Goal: Transaction & Acquisition: Purchase product/service

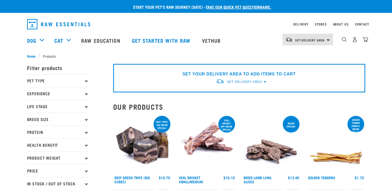
click at [79, 81] on p "Pet Type" at bounding box center [58, 80] width 62 height 13
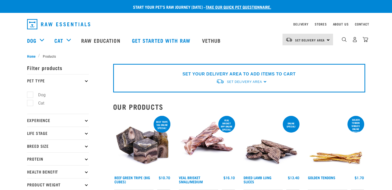
click at [31, 95] on label "Dog" at bounding box center [39, 95] width 18 height 6
click at [30, 95] on input "Dog" at bounding box center [28, 93] width 3 height 3
checkbox input "true"
click at [62, 119] on p "Experience" at bounding box center [58, 120] width 62 height 13
click at [40, 123] on p "Experience" at bounding box center [58, 120] width 62 height 13
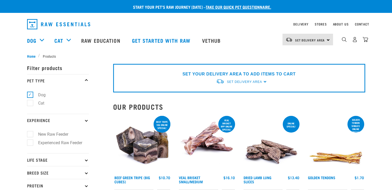
click at [31, 142] on label "Experienced Raw Feeder" at bounding box center [57, 143] width 54 height 6
click at [30, 142] on input "Experienced Raw Feeder" at bounding box center [28, 141] width 3 height 3
checkbox input "true"
click at [45, 158] on p "Life Stage" at bounding box center [58, 160] width 62 height 13
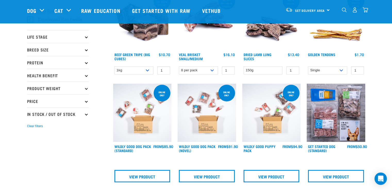
scroll to position [84, 0]
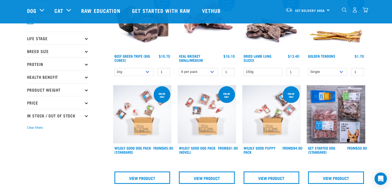
click at [85, 40] on p "Life Stage" at bounding box center [58, 38] width 62 height 13
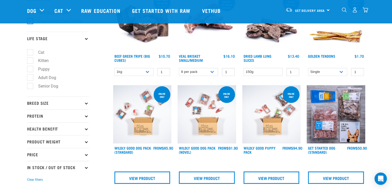
click at [30, 76] on label "Adult Dog" at bounding box center [44, 78] width 28 height 6
click at [27, 76] on input "Adult Dog" at bounding box center [28, 76] width 3 height 3
checkbox input "true"
click at [52, 107] on p "Breed Size" at bounding box center [58, 103] width 62 height 13
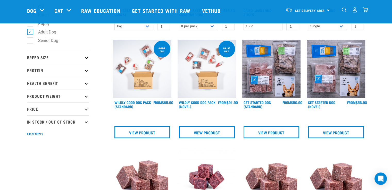
scroll to position [134, 0]
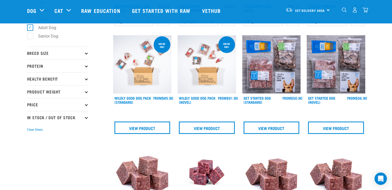
click at [85, 55] on p "Breed Size" at bounding box center [58, 53] width 62 height 13
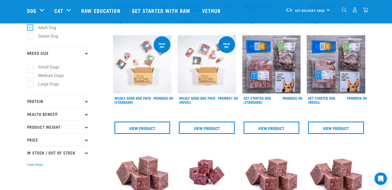
click at [31, 76] on label "Medium Dogs" at bounding box center [48, 76] width 36 height 6
click at [30, 76] on input "Medium Dogs" at bounding box center [28, 74] width 3 height 3
checkbox input "true"
click at [85, 101] on icon at bounding box center [86, 101] width 3 height 3
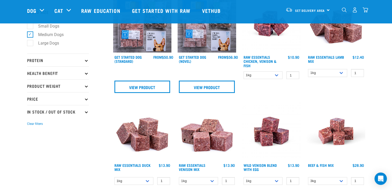
scroll to position [176, 0]
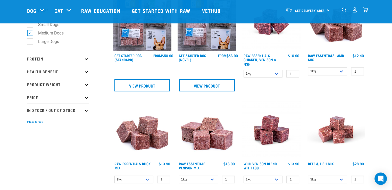
click at [89, 60] on p "Protein" at bounding box center [58, 58] width 62 height 13
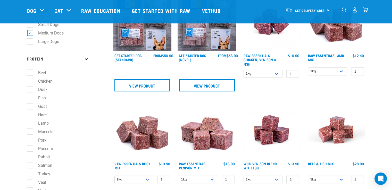
click at [30, 83] on label "Chicken" at bounding box center [42, 81] width 25 height 6
click at [30, 82] on input "Chicken" at bounding box center [28, 80] width 3 height 3
checkbox input "true"
click at [30, 88] on label "Duck" at bounding box center [40, 89] width 20 height 6
click at [30, 88] on input "Duck" at bounding box center [28, 88] width 3 height 3
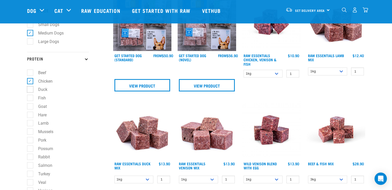
checkbox input "true"
click at [31, 98] on label "Fish" at bounding box center [39, 98] width 18 height 6
click at [30, 98] on input "Fish" at bounding box center [28, 96] width 3 height 3
checkbox input "true"
click at [31, 107] on label "Goat" at bounding box center [39, 106] width 19 height 6
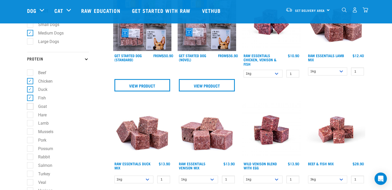
click at [30, 107] on input "Goat" at bounding box center [28, 105] width 3 height 3
checkbox input "true"
click at [31, 115] on label "Hare" at bounding box center [39, 115] width 19 height 6
click at [30, 115] on input "Hare" at bounding box center [28, 114] width 3 height 3
checkbox input "true"
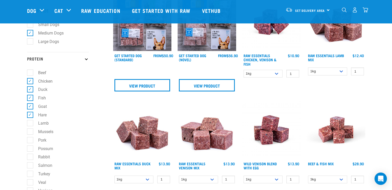
click at [32, 125] on label "Lamb" at bounding box center [40, 123] width 21 height 6
click at [30, 124] on input "Lamb" at bounding box center [28, 122] width 3 height 3
checkbox input "true"
click at [32, 133] on label "Mussels" at bounding box center [43, 132] width 26 height 6
click at [30, 133] on input "Mussels" at bounding box center [28, 131] width 3 height 3
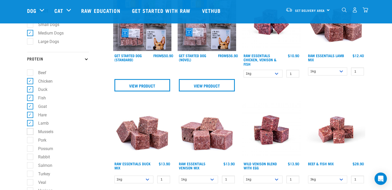
checkbox input "true"
click at [31, 144] on label "Pork" at bounding box center [39, 140] width 19 height 6
click at [30, 141] on input "Pork" at bounding box center [28, 139] width 3 height 3
checkbox input "true"
click at [31, 148] on label "Possum" at bounding box center [42, 149] width 25 height 6
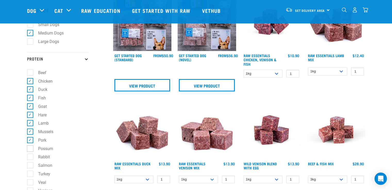
click at [30, 148] on input "Possum" at bounding box center [28, 147] width 3 height 3
checkbox input "true"
click at [31, 159] on label "Rabbit" at bounding box center [41, 157] width 22 height 6
click at [30, 158] on input "Rabbit" at bounding box center [28, 156] width 3 height 3
checkbox input "true"
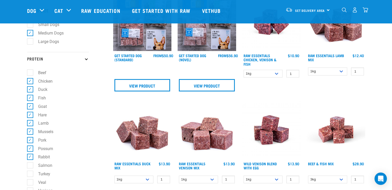
click at [31, 169] on label "Salmon" at bounding box center [42, 166] width 25 height 6
click at [30, 167] on input "Salmon" at bounding box center [28, 164] width 3 height 3
checkbox input "true"
click at [32, 177] on label "Turkey" at bounding box center [41, 174] width 22 height 6
click at [30, 175] on input "Turkey" at bounding box center [28, 173] width 3 height 3
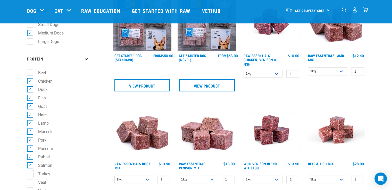
checkbox input "true"
click at [31, 182] on label "Veal" at bounding box center [39, 183] width 18 height 6
click at [30, 182] on input "Veal" at bounding box center [28, 181] width 3 height 3
checkbox input "true"
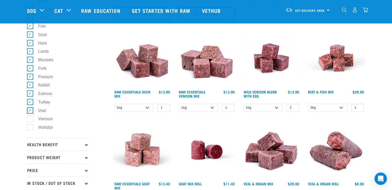
scroll to position [255, 0]
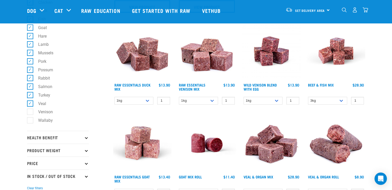
click at [32, 113] on label "Venison" at bounding box center [42, 112] width 25 height 6
click at [30, 113] on input "Venison" at bounding box center [28, 111] width 3 height 3
checkbox input "true"
click at [32, 119] on label "Wallaby" at bounding box center [42, 120] width 25 height 6
click at [30, 119] on input "Wallaby" at bounding box center [28, 119] width 3 height 3
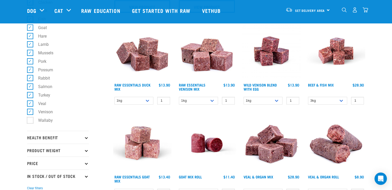
checkbox input "true"
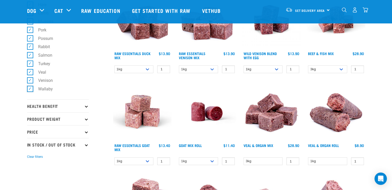
scroll to position [293, 0]
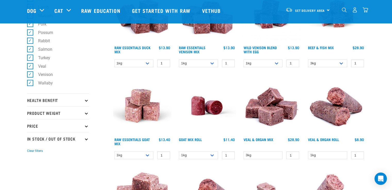
click at [85, 142] on p "In Stock / Out Of Stock" at bounding box center [58, 138] width 62 height 13
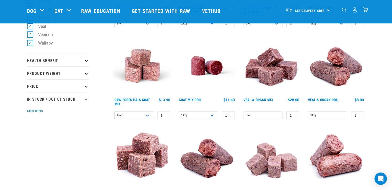
scroll to position [340, 0]
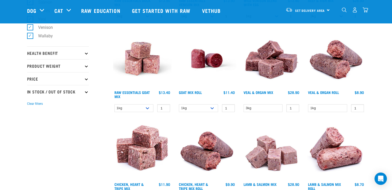
click at [75, 93] on p "In Stock / Out Of Stock" at bounding box center [58, 91] width 62 height 13
click at [30, 108] on label "In Stock" at bounding box center [42, 106] width 25 height 6
click at [30, 107] on input "In Stock" at bounding box center [28, 104] width 3 height 3
checkbox input "true"
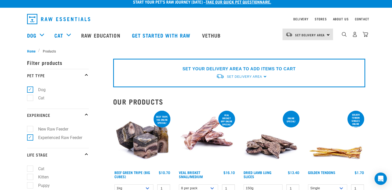
scroll to position [10, 0]
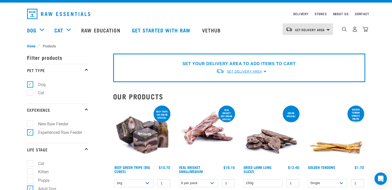
click at [254, 73] on link "Set Delivery Area" at bounding box center [244, 71] width 35 height 5
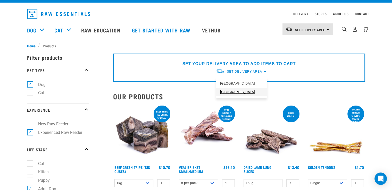
click at [237, 93] on link "[GEOGRAPHIC_DATA]" at bounding box center [241, 92] width 51 height 9
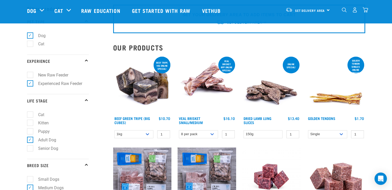
scroll to position [25, 0]
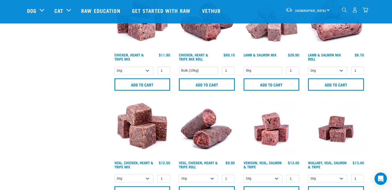
scroll to position [494, 0]
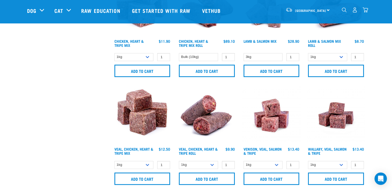
click at [148, 123] on img at bounding box center [142, 115] width 59 height 59
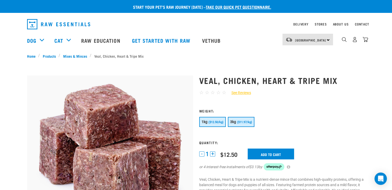
click at [248, 123] on span "($11.97/kg)" at bounding box center [244, 122] width 15 height 3
click at [274, 155] on input "Add to cart" at bounding box center [271, 154] width 46 height 11
click at [79, 56] on link "Mixes & Minces" at bounding box center [74, 55] width 29 height 5
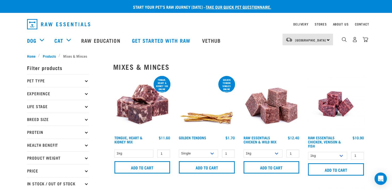
click at [283, 109] on img at bounding box center [272, 104] width 59 height 59
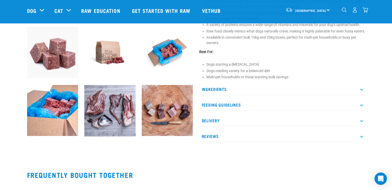
scroll to position [186, 0]
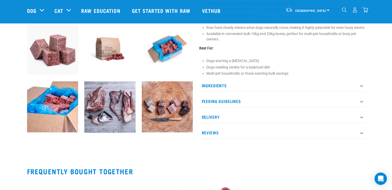
click at [362, 107] on p "Feeding Guidelines" at bounding box center [282, 102] width 166 height 12
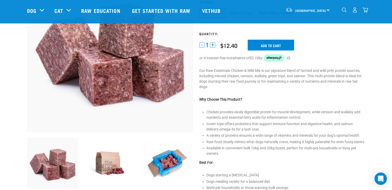
scroll to position [65, 0]
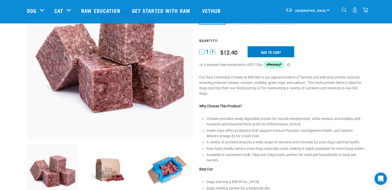
click at [278, 55] on input "Add to cart" at bounding box center [271, 51] width 46 height 11
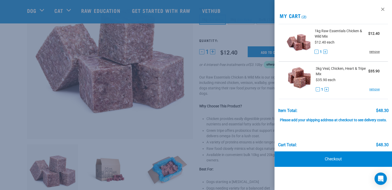
click at [377, 51] on link "remove" at bounding box center [375, 52] width 10 height 5
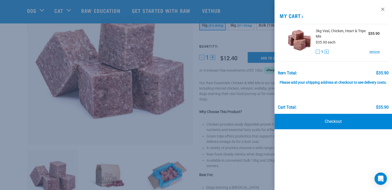
scroll to position [54, 0]
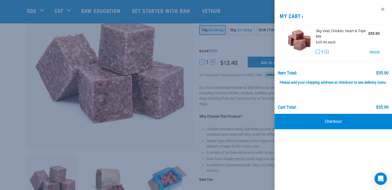
click at [259, 44] on div at bounding box center [196, 95] width 392 height 190
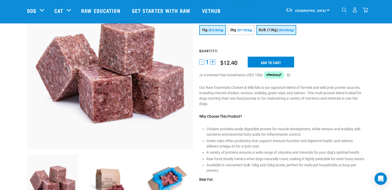
click at [270, 28] on span "Bulk (10kg)" at bounding box center [268, 30] width 19 height 4
click at [270, 60] on input "Add to cart" at bounding box center [271, 62] width 46 height 11
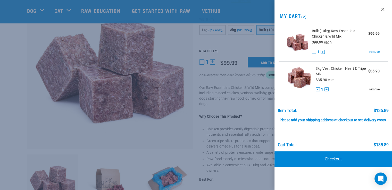
click at [375, 88] on link "remove" at bounding box center [375, 89] width 10 height 5
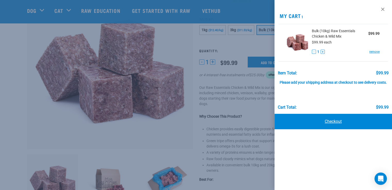
click at [338, 123] on link "Checkout" at bounding box center [334, 121] width 118 height 15
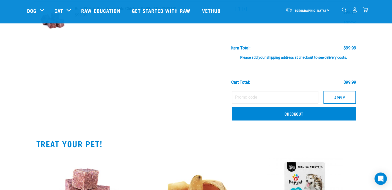
scroll to position [44, 0]
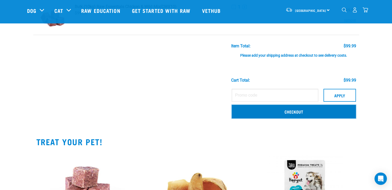
click at [309, 112] on link "Checkout" at bounding box center [294, 111] width 124 height 13
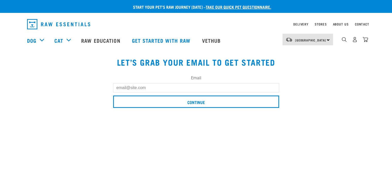
click at [171, 88] on input "Email" at bounding box center [196, 87] width 166 height 9
type input "[EMAIL_ADDRESS][DOMAIN_NAME]"
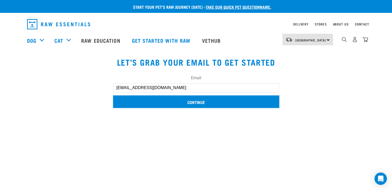
click at [199, 99] on input "Continue" at bounding box center [196, 102] width 166 height 12
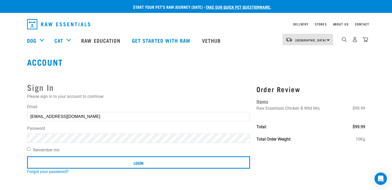
click at [28, 148] on input "Remember me" at bounding box center [28, 149] width 3 height 3
checkbox input "true"
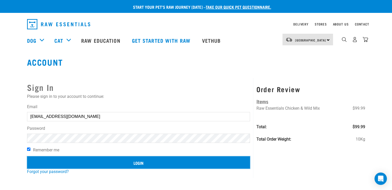
click at [138, 165] on input "Login" at bounding box center [138, 163] width 223 height 12
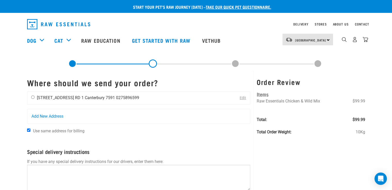
click at [33, 98] on input "radio" at bounding box center [32, 97] width 3 height 3
radio input "true"
click at [241, 99] on link "Edit" at bounding box center [243, 98] width 6 height 4
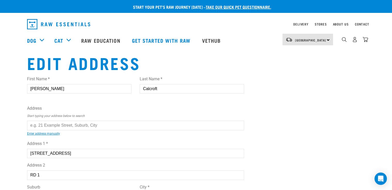
click at [86, 126] on input "text" at bounding box center [136, 125] width 218 height 9
click at [85, 136] on div "First Name * Katie Last Name * Calcroft Address Start typing your address below…" at bounding box center [136, 183] width 218 height 222
type input "60 Karnak Crescent, Russley, Christchurch 8042"
type input "60 Karnak Crescent"
type input "Russley"
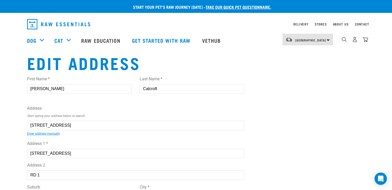
select select "CAN"
type input "8042"
select select "Urban"
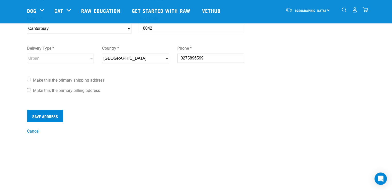
scroll to position [165, 0]
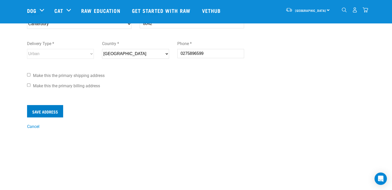
type input "60 Karnak Crescent, Russley, Christchurch 8042"
click at [44, 110] on input "Save Address" at bounding box center [45, 111] width 36 height 12
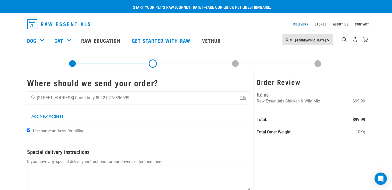
click at [300, 25] on link "Delivery" at bounding box center [301, 24] width 15 height 2
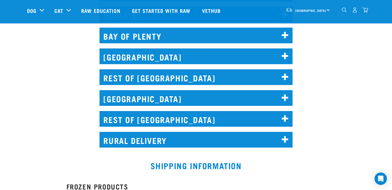
scroll to position [310, 0]
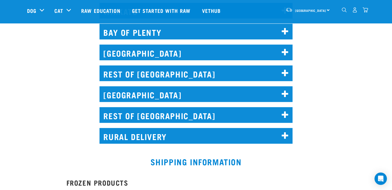
click at [286, 137] on icon at bounding box center [285, 136] width 7 height 8
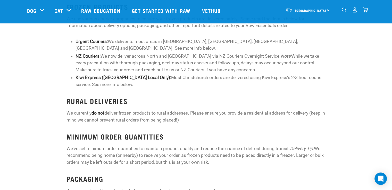
scroll to position [0, 0]
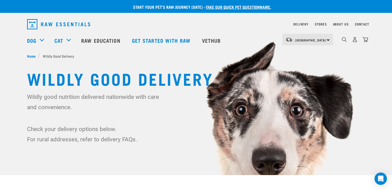
click at [62, 24] on img "dropdown navigation" at bounding box center [58, 24] width 63 height 10
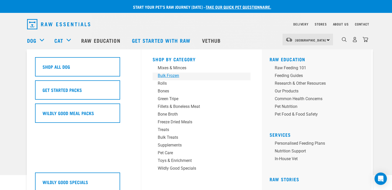
click at [176, 77] on div "Bulk Frozen" at bounding box center [198, 76] width 81 height 6
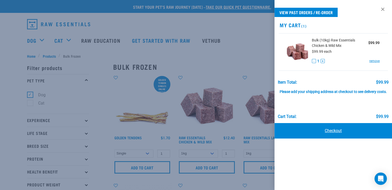
click at [339, 135] on link "Checkout" at bounding box center [334, 130] width 118 height 15
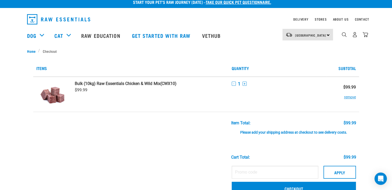
scroll to position [7, 0]
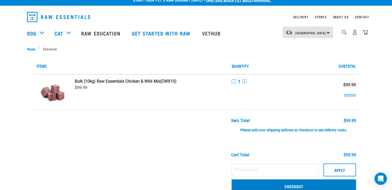
click at [296, 186] on link "Checkout" at bounding box center [294, 186] width 124 height 13
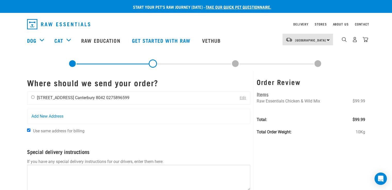
click at [34, 98] on input "radio" at bounding box center [32, 97] width 3 height 3
radio input "true"
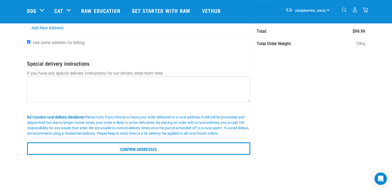
scroll to position [54, 0]
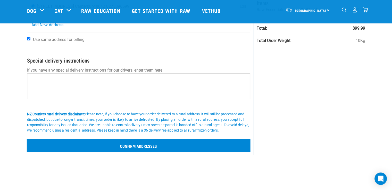
click at [140, 146] on input "Confirm addresses" at bounding box center [139, 146] width 224 height 12
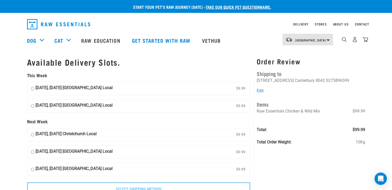
click at [32, 89] on input "21 August, Thursday Christchurch Local $9.99" at bounding box center [32, 89] width 3 height 8
radio input "true"
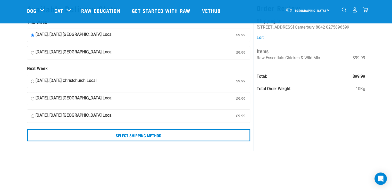
scroll to position [17, 0]
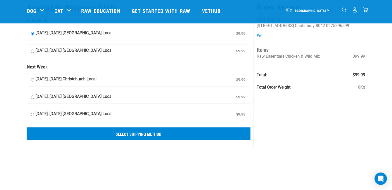
click at [169, 131] on input "Select Shipping Method" at bounding box center [139, 134] width 224 height 12
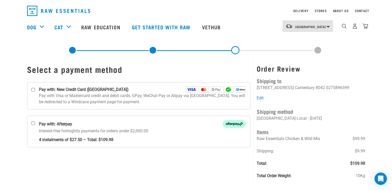
scroll to position [12, 0]
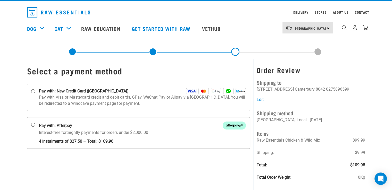
click at [33, 124] on input "Pay with: Afterpay Interest-free fortnightly payments for orders under $2,000.00" at bounding box center [33, 125] width 4 height 4
radio input "true"
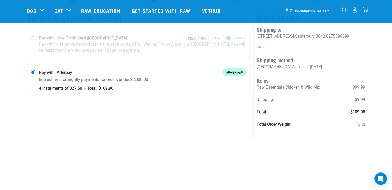
scroll to position [28, 0]
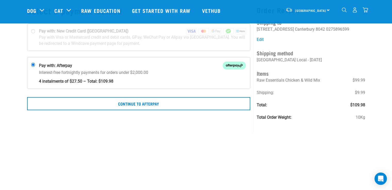
scroll to position [34, 0]
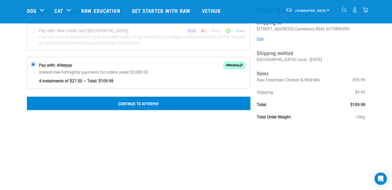
click at [183, 107] on button "Continue to Afterpay" at bounding box center [139, 103] width 224 height 13
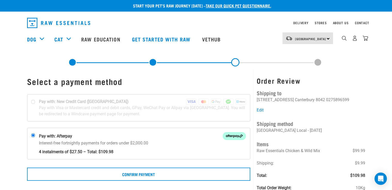
scroll to position [0, 0]
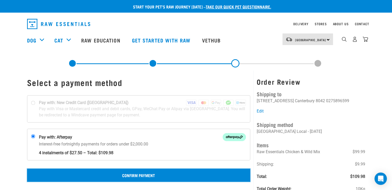
click at [139, 175] on button "Confirm Payment" at bounding box center [139, 175] width 224 height 13
